Goal: Task Accomplishment & Management: Manage account settings

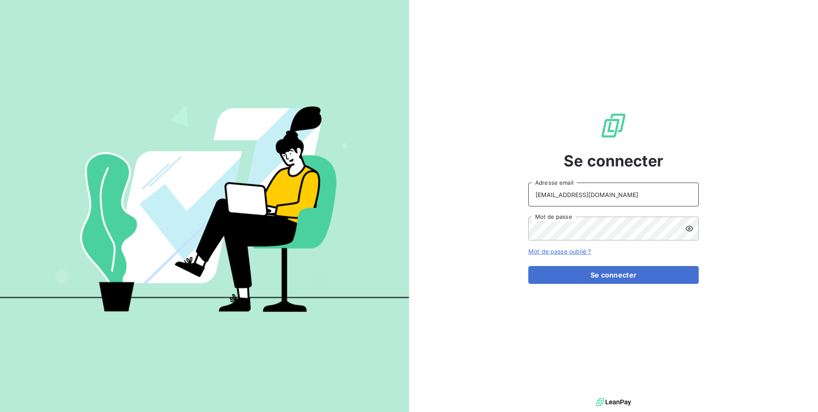
click at [561, 191] on input "[EMAIL_ADDRESS][DOMAIN_NAME]" at bounding box center [613, 195] width 170 height 24
type input "admin@regiecaraibes"
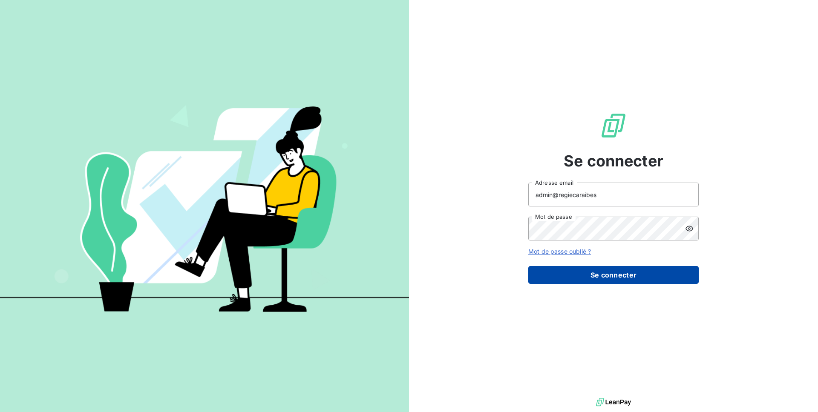
click at [598, 279] on button "Se connecter" at bounding box center [613, 275] width 170 height 18
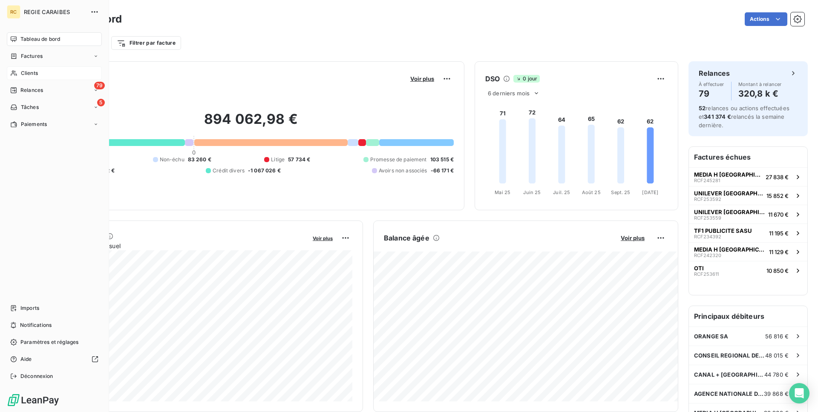
click at [24, 69] on span "Clients" at bounding box center [29, 73] width 17 height 8
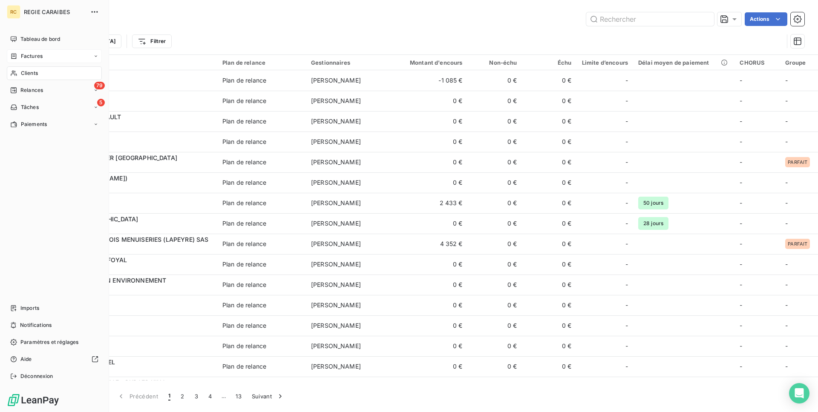
click at [16, 54] on icon at bounding box center [13, 56] width 7 height 7
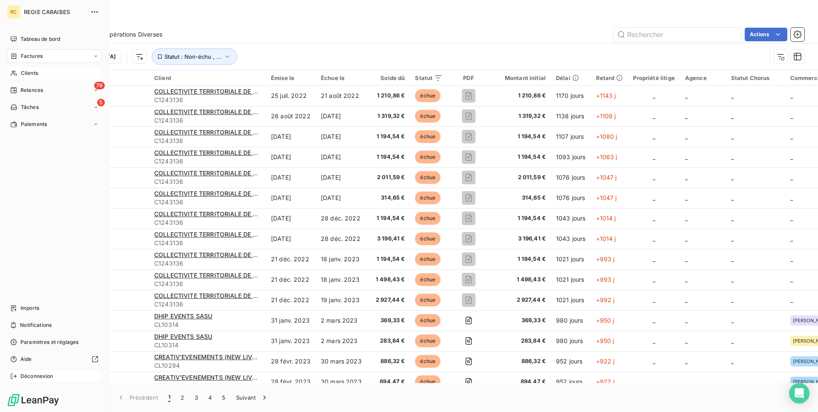
click at [37, 374] on span "Déconnexion" at bounding box center [36, 377] width 33 height 8
